Goal: Task Accomplishment & Management: Manage account settings

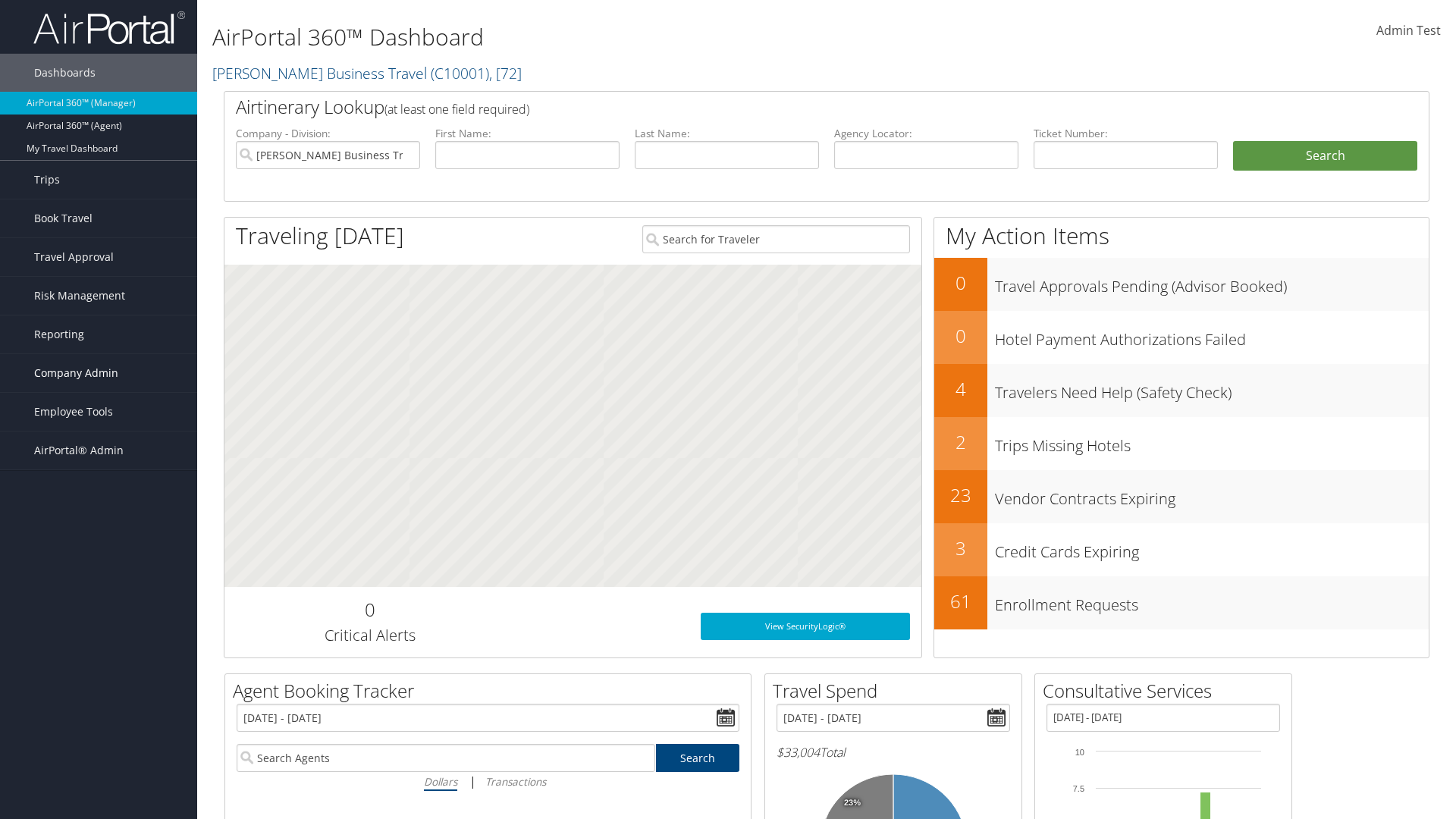
click at [98, 373] on span "Company Admin" at bounding box center [76, 372] width 84 height 38
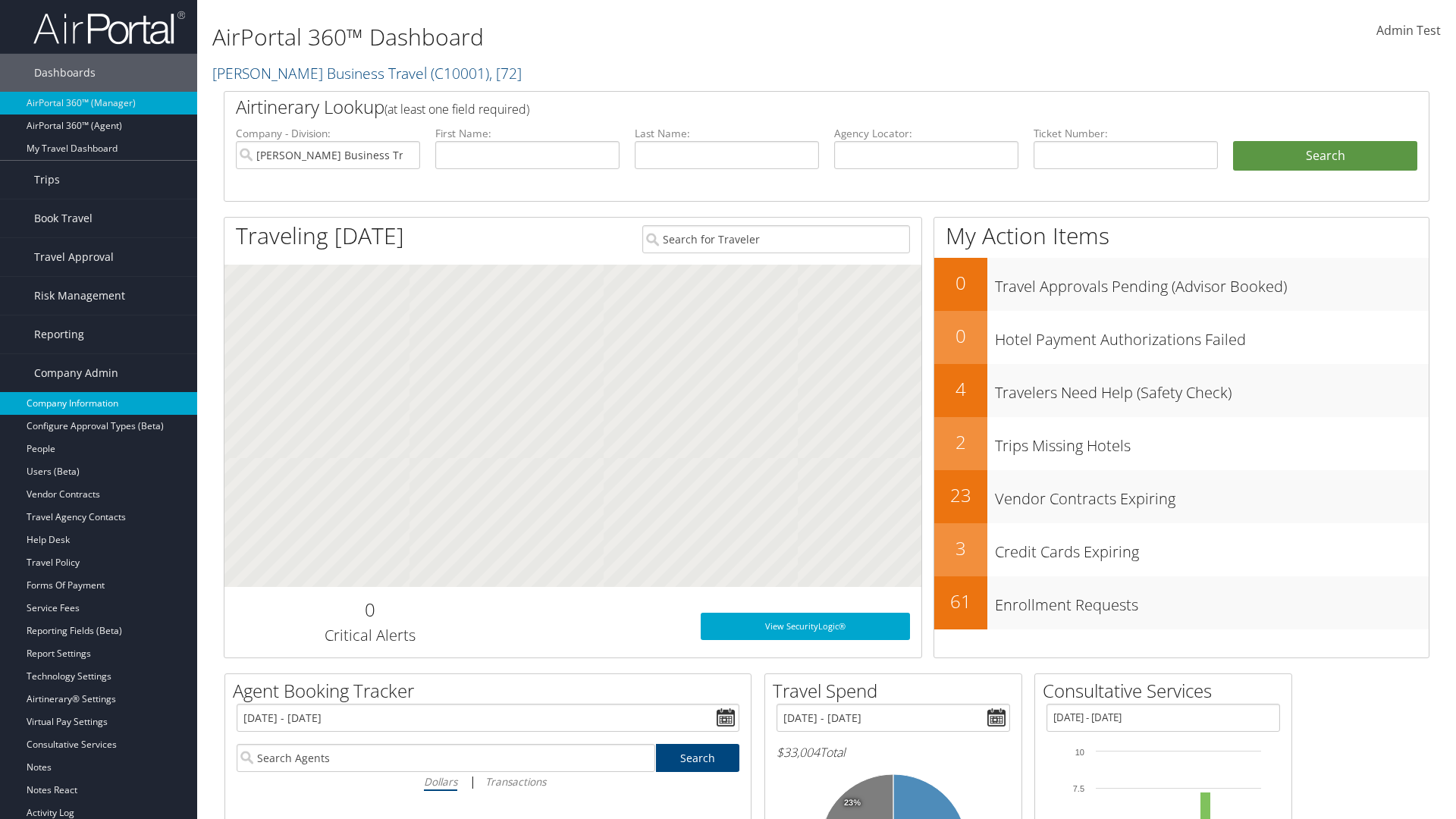
click at [98, 404] on link "Company Information" at bounding box center [98, 404] width 198 height 23
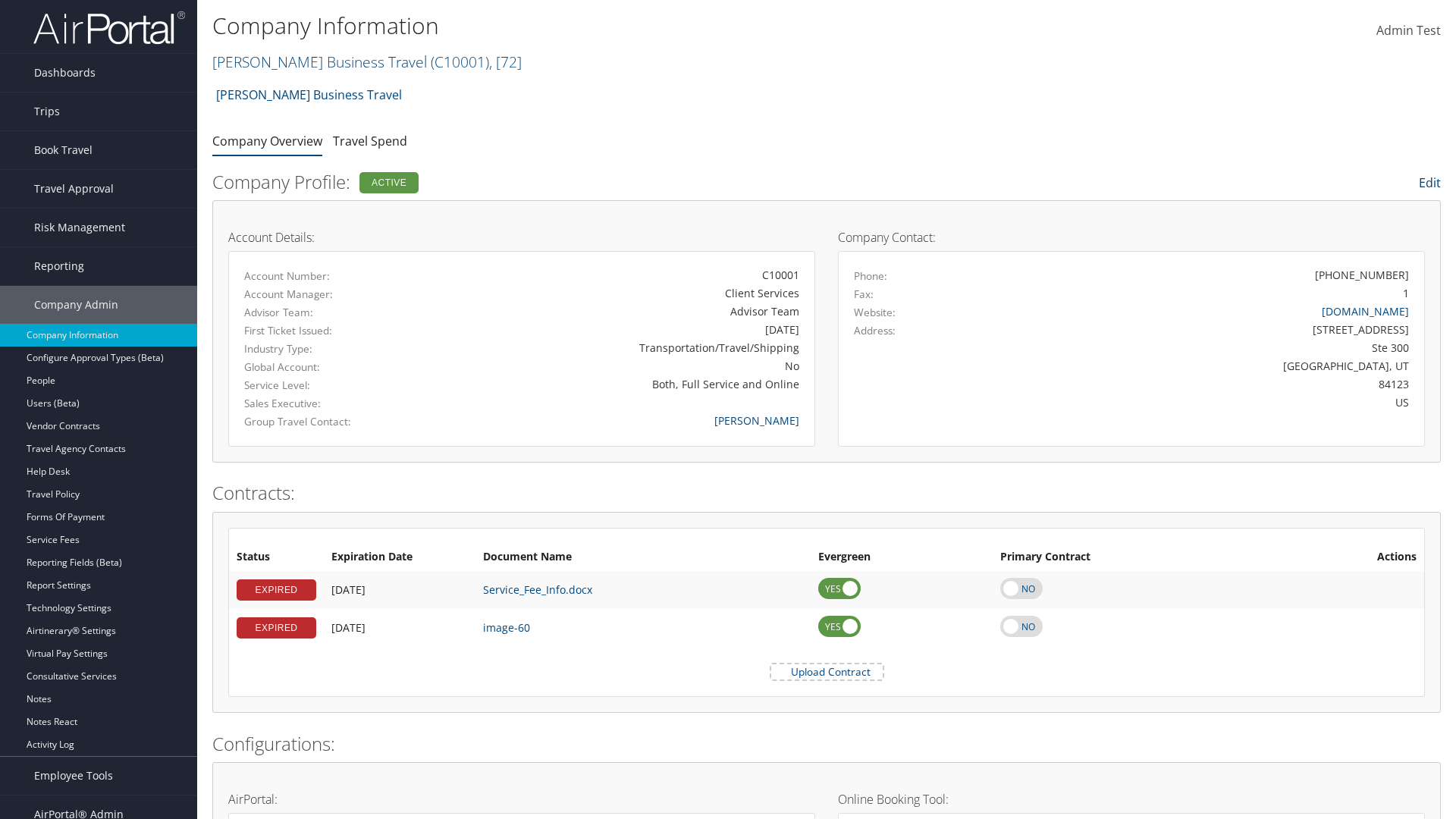
click at [1428, 183] on link "Edit" at bounding box center [1430, 183] width 22 height 17
select select
